Goal: Task Accomplishment & Management: Use online tool/utility

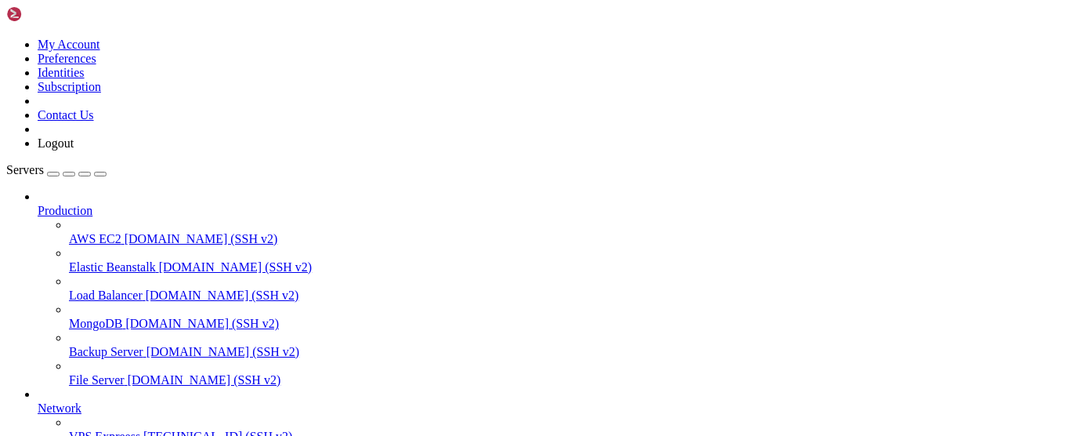
scroll to position [362, 0]
drag, startPoint x: 41, startPoint y: 1127, endPoint x: 367, endPoint y: 1210, distance: 336.3
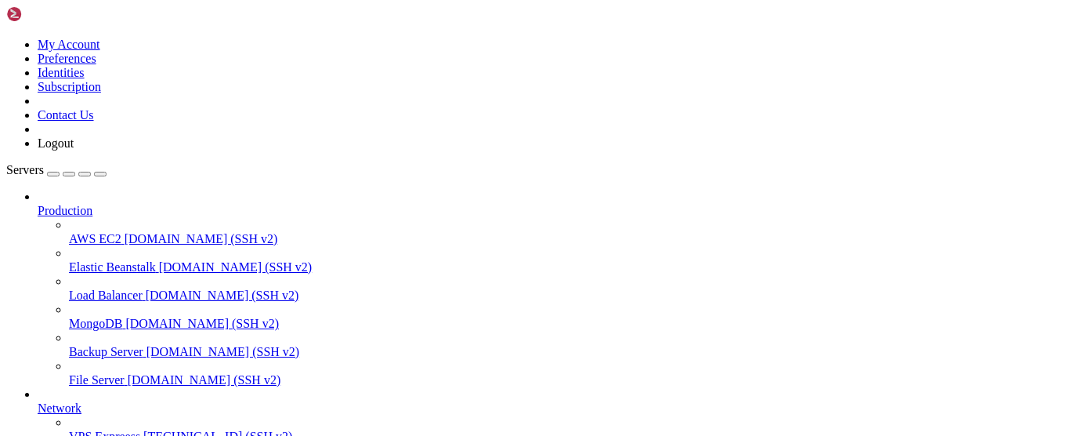
scroll to position [351, 0]
drag, startPoint x: 285, startPoint y: 1235, endPoint x: 13, endPoint y: 1005, distance: 356.4
copy div "^^^^^^^^^^^^^^^^^^^^^^^^^^^^ File "/usr/local/lib/python3.11/site-packages/uvic…"
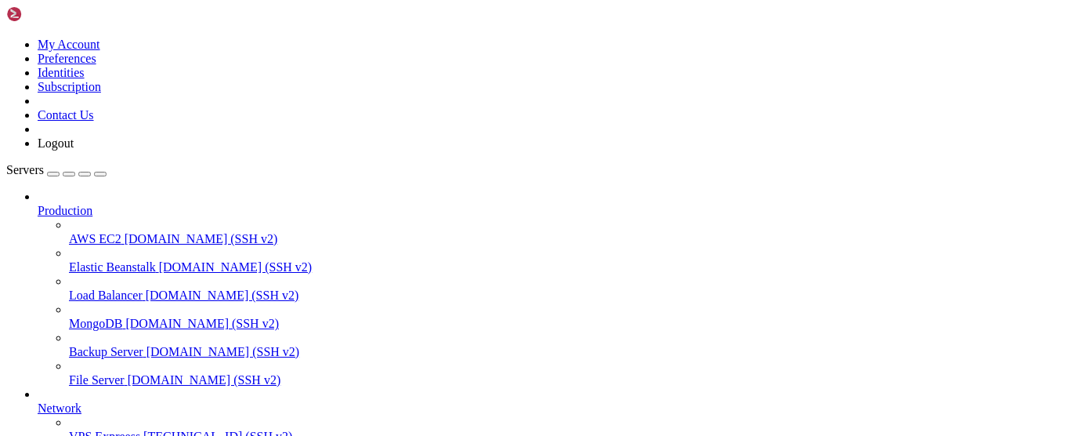
drag, startPoint x: 44, startPoint y: 943, endPoint x: 30, endPoint y: 954, distance: 17.9
drag, startPoint x: 270, startPoint y: 1225, endPoint x: 147, endPoint y: 1109, distance: 170.2
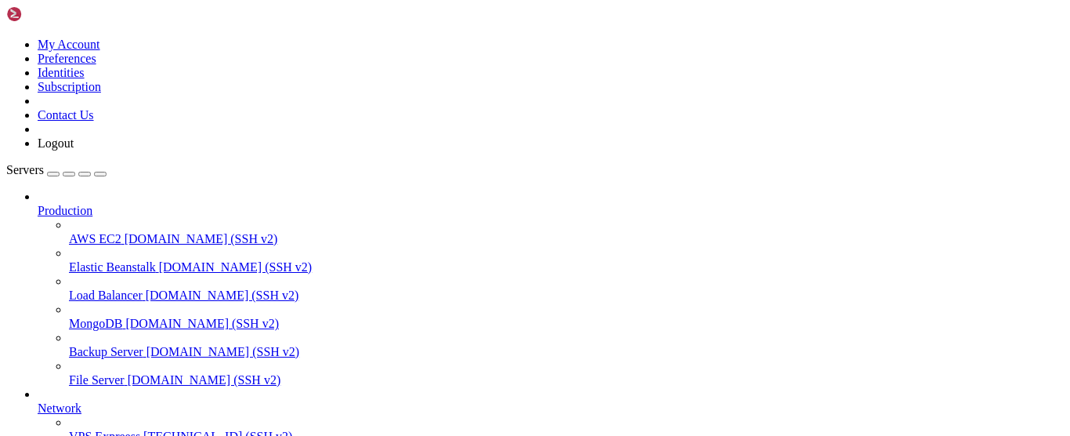
drag, startPoint x: 373, startPoint y: 913, endPoint x: 229, endPoint y: 906, distance: 144.3
copy div "root@vmi2691088:/etc/nginx/sites-available# docker logs 6ea5d7b66243"
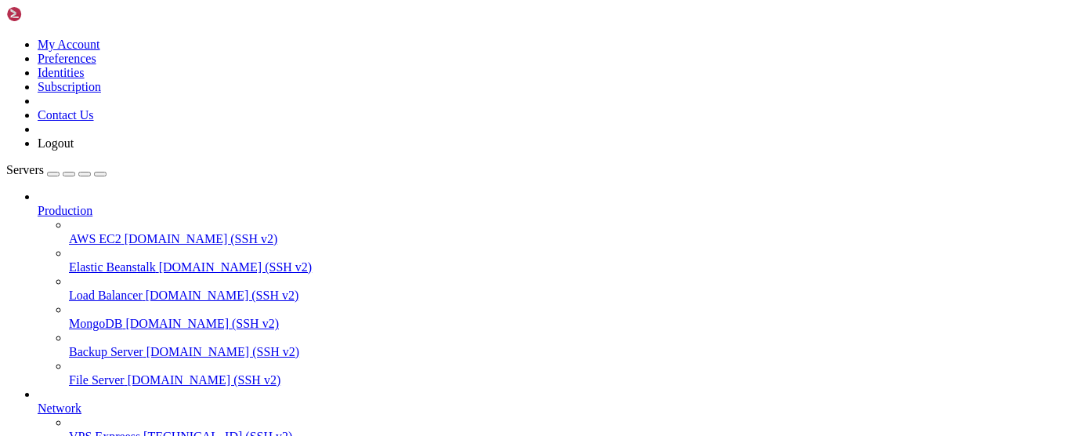
copy div "root@vmi2691088:/etc/nginx/sites-available# docker logs 6ea5d7b66243"
drag, startPoint x: 368, startPoint y: 914, endPoint x: 240, endPoint y: 910, distance: 128.5
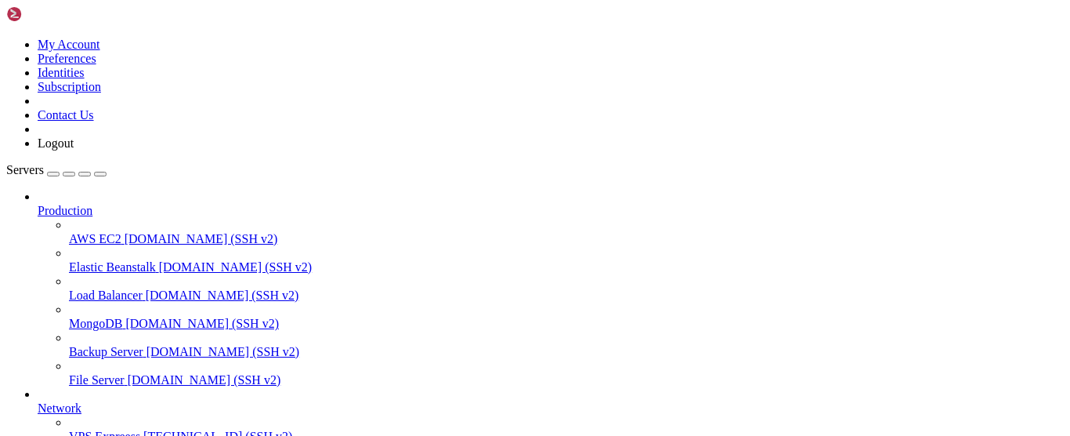
drag, startPoint x: 277, startPoint y: 922, endPoint x: 233, endPoint y: 925, distance: 44.7
drag, startPoint x: 328, startPoint y: 1140, endPoint x: 288, endPoint y: 1124, distance: 43.2
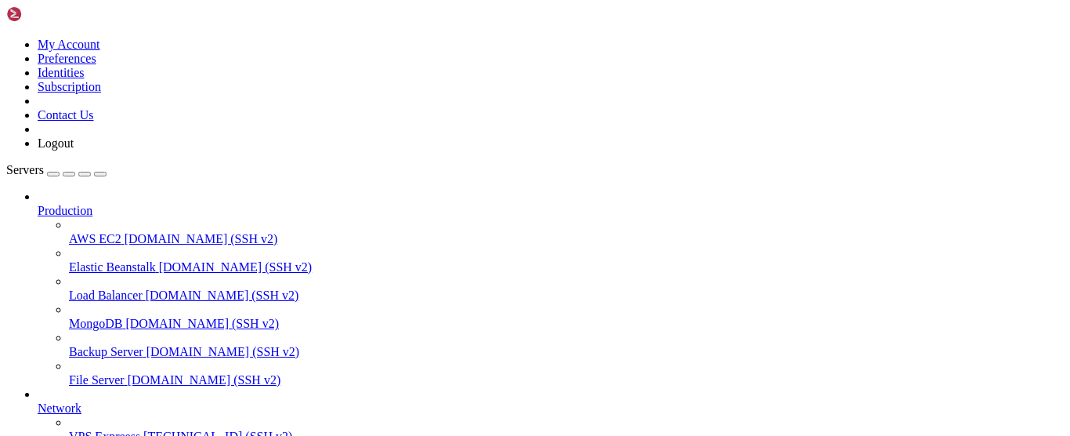
drag, startPoint x: 302, startPoint y: 1056, endPoint x: 191, endPoint y: 1058, distance: 110.5
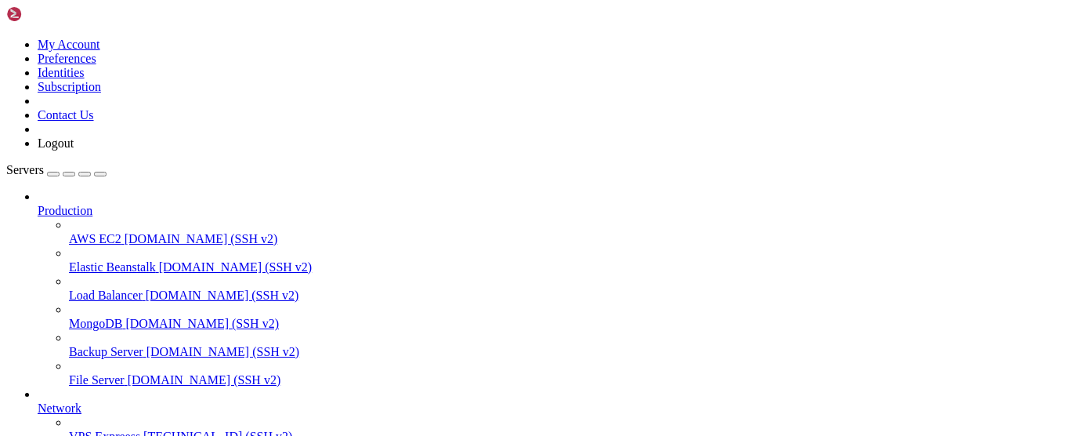
drag, startPoint x: 265, startPoint y: 1226, endPoint x: 76, endPoint y: 1120, distance: 216.4
copy div "frozen importlib._bootstrap_external>", line 940, in exec_module File "<frozen …"
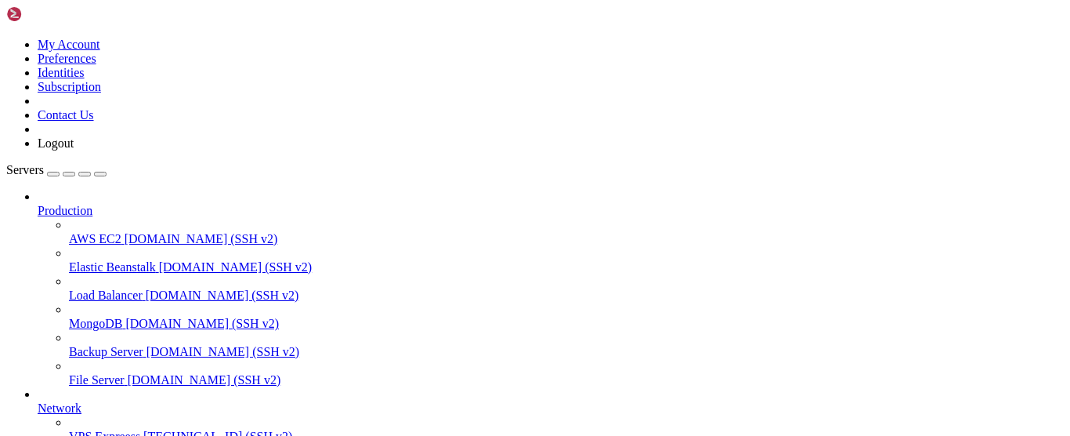
copy div "frozen importlib._bootstrap_external>", line 940, in exec_module File "<frozen …"
drag, startPoint x: 251, startPoint y: 1235, endPoint x: 31, endPoint y: 983, distance: 334.8
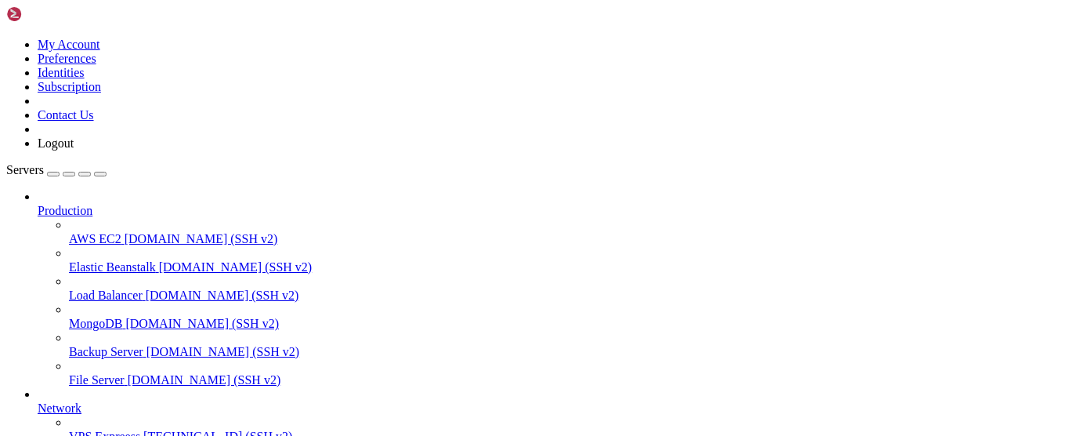
copy div "le "/usr/local/lib/python3.11/site-packages/uvicorn/server.py", line 77, in _se…"
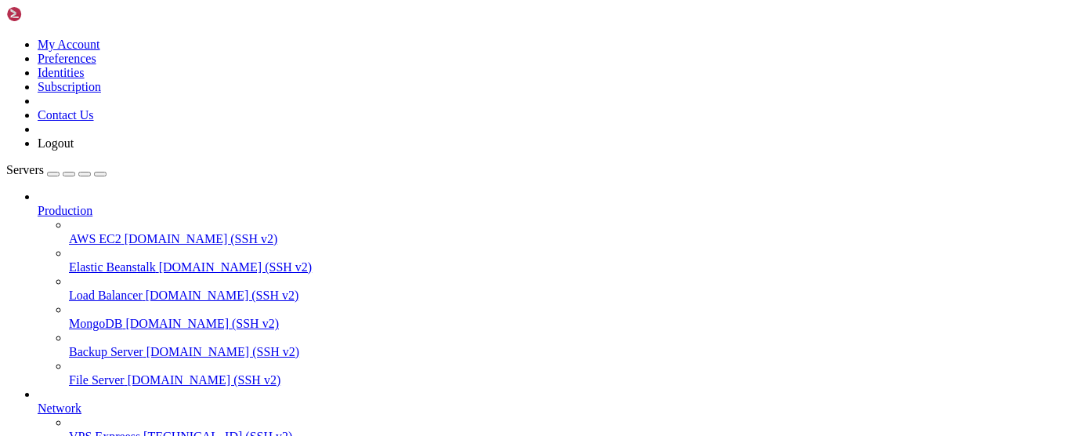
drag, startPoint x: 262, startPoint y: 986, endPoint x: 248, endPoint y: 993, distance: 15.8
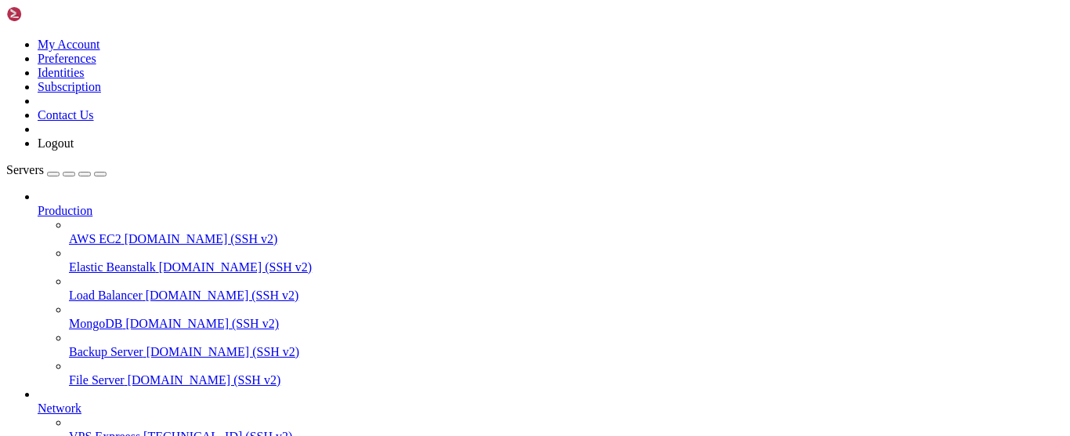
drag, startPoint x: 88, startPoint y: 964, endPoint x: 172, endPoint y: 966, distance: 84.6
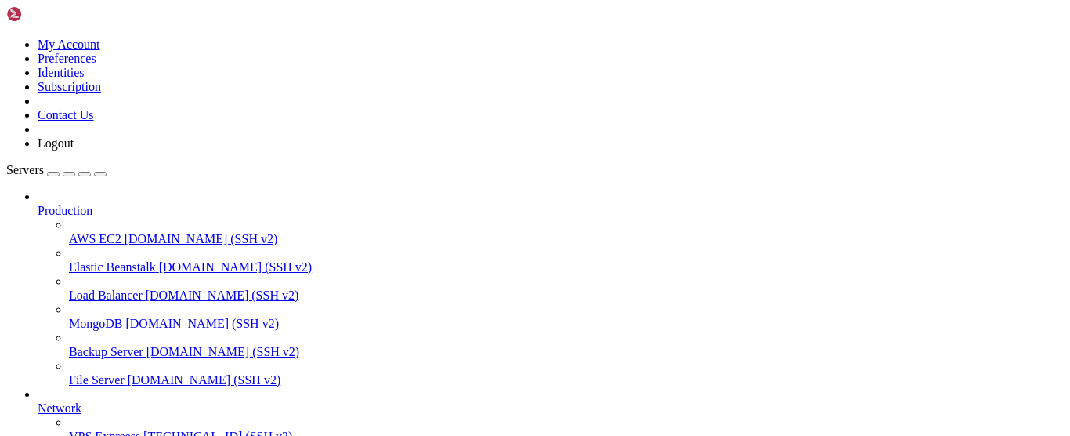
copy span "backendpqrs-app"
drag, startPoint x: 323, startPoint y: 1181, endPoint x: 174, endPoint y: 1162, distance: 150.0
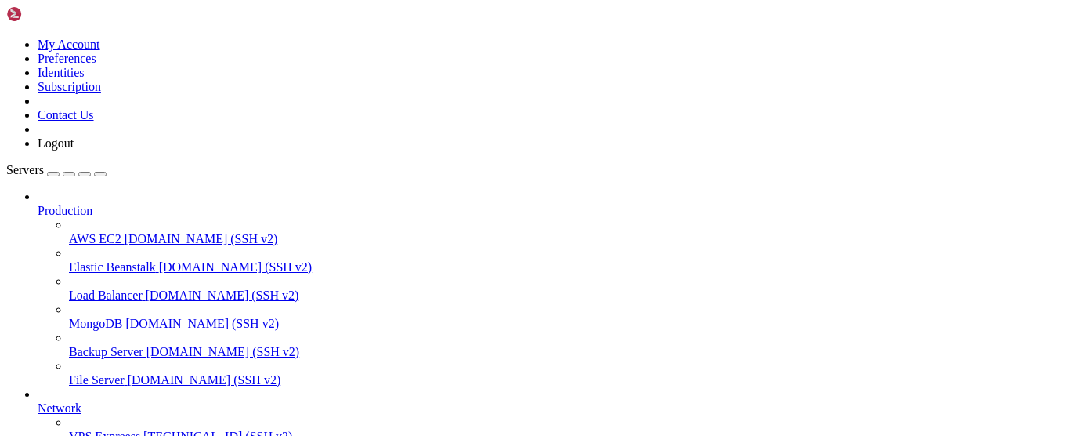
scroll to position [16, 2]
drag, startPoint x: 259, startPoint y: 1062, endPoint x: 210, endPoint y: 1011, distance: 70.4
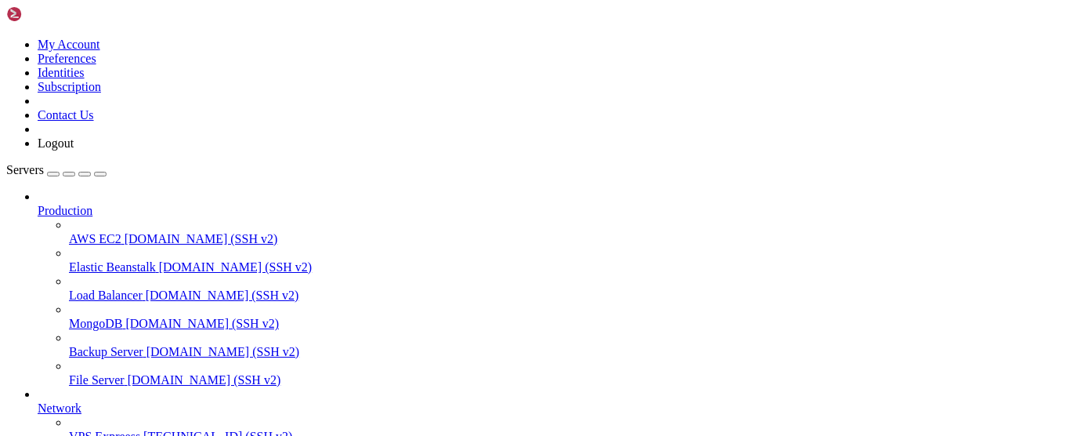
drag, startPoint x: 42, startPoint y: 1116, endPoint x: 67, endPoint y: 1138, distance: 33.9
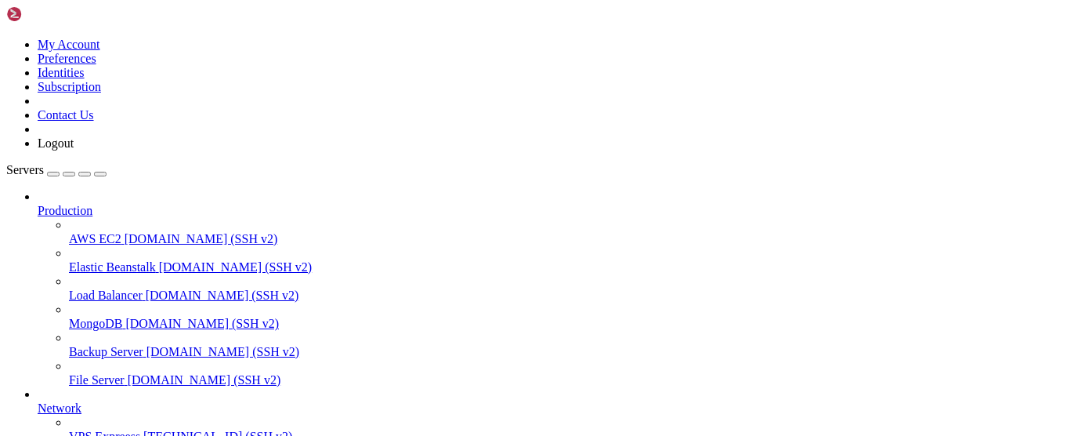
scroll to position [743, 0]
drag, startPoint x: 28, startPoint y: 1119, endPoint x: 63, endPoint y: 1142, distance: 42.4
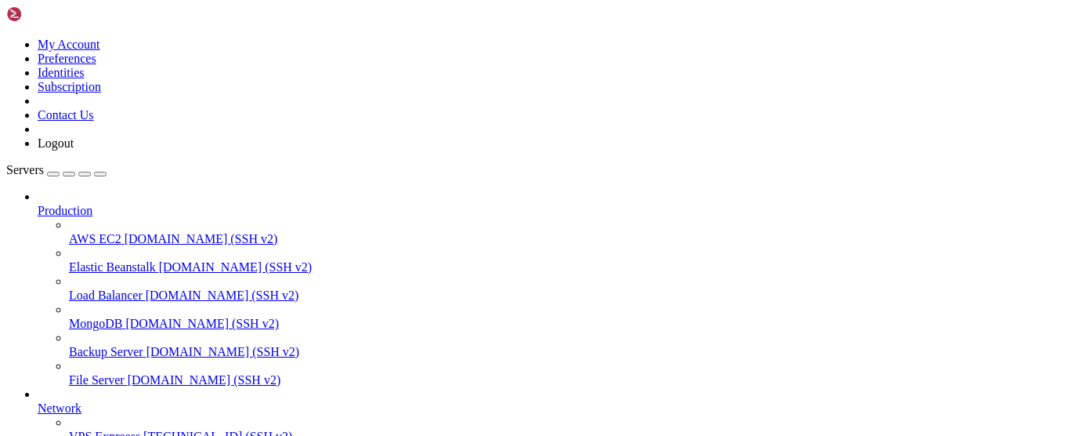
drag, startPoint x: 40, startPoint y: 1140, endPoint x: 108, endPoint y: 1181, distance: 79.8
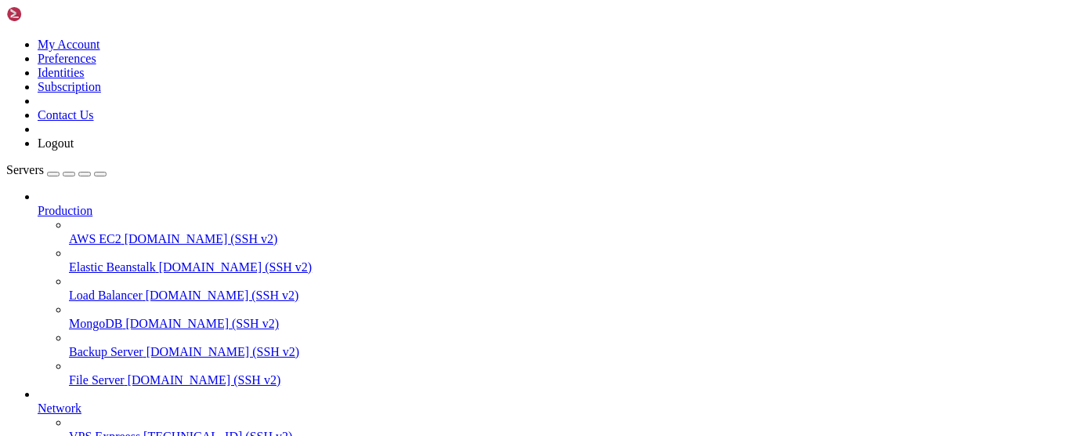
drag, startPoint x: 45, startPoint y: 1099, endPoint x: 66, endPoint y: 1116, distance: 26.7
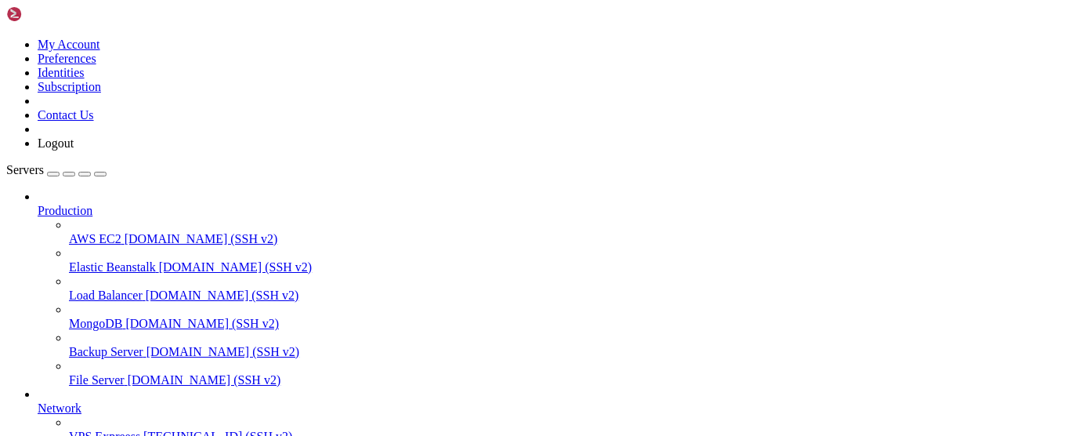
drag, startPoint x: 34, startPoint y: 1117, endPoint x: 64, endPoint y: 1140, distance: 37.5
